Goal: Task Accomplishment & Management: Use online tool/utility

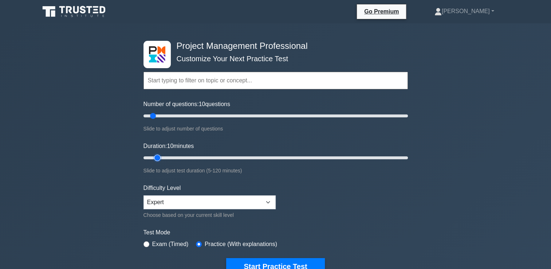
click at [162, 156] on input "Duration: 10 minutes" at bounding box center [276, 157] width 264 height 9
type input "15"
click at [165, 157] on input "Duration: 15 minutes" at bounding box center [276, 157] width 264 height 9
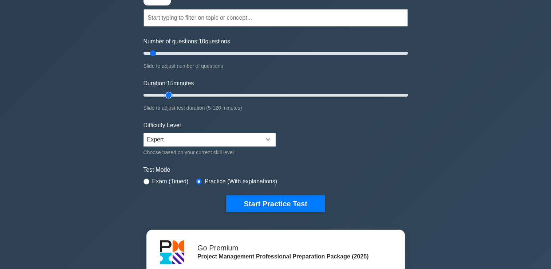
scroll to position [47, 0]
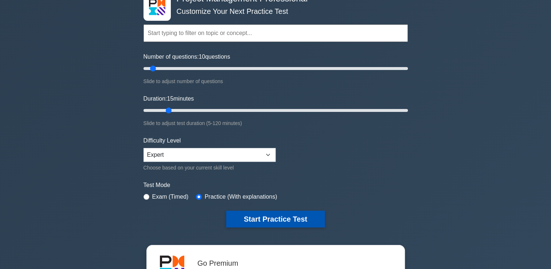
click at [267, 220] on button "Start Practice Test" at bounding box center [275, 219] width 98 height 17
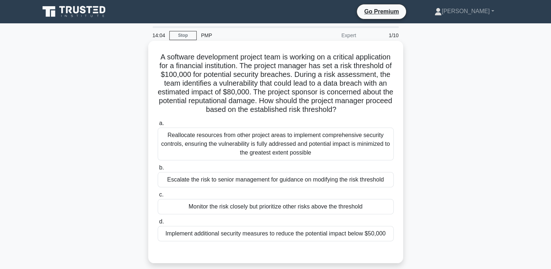
click at [269, 146] on div "Reallocate resources from other project areas to implement comprehensive securi…" at bounding box center [276, 144] width 236 height 33
click at [158, 126] on input "a. Reallocate resources from other project areas to implement comprehensive sec…" at bounding box center [158, 123] width 0 height 5
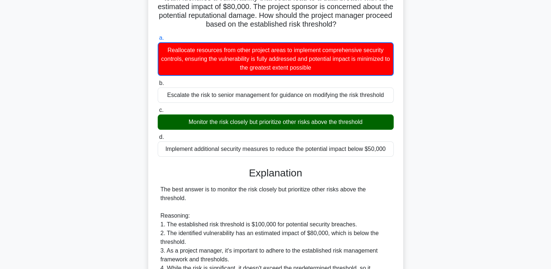
scroll to position [24, 0]
